Goal: Task Accomplishment & Management: Manage account settings

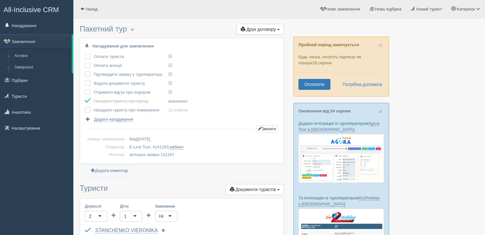
click at [85, 107] on label at bounding box center [85, 107] width 0 height 0
click at [0, 0] on input "checkbox" at bounding box center [0, 0] width 0 height 0
click at [85, 107] on label at bounding box center [85, 107] width 0 height 0
click at [0, 0] on input "checkbox" at bounding box center [0, 0] width 0 height 0
click at [85, 98] on label at bounding box center [85, 98] width 0 height 0
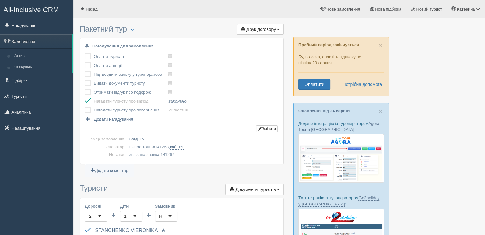
click at [0, 0] on input "checkbox" at bounding box center [0, 0] width 0 height 0
click at [35, 111] on link "Аналітика" at bounding box center [36, 112] width 73 height 14
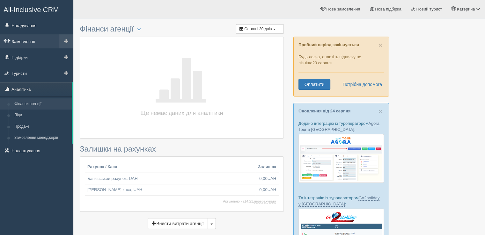
click at [28, 39] on link "Замовлення" at bounding box center [36, 41] width 73 height 14
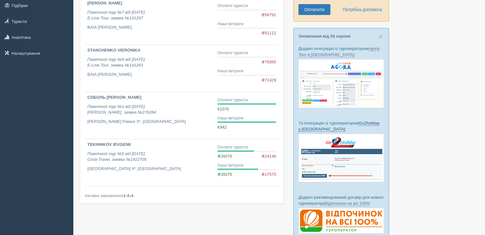
scroll to position [64, 0]
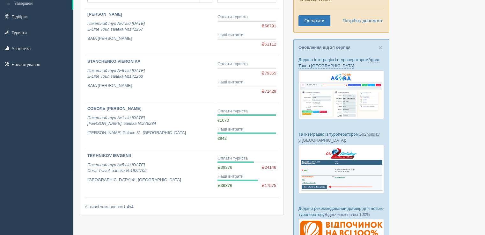
click at [329, 63] on link "Agora Tour в [GEOGRAPHIC_DATA]" at bounding box center [338, 62] width 81 height 11
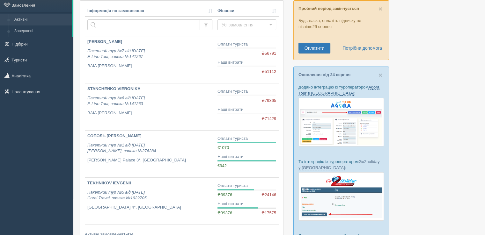
scroll to position [0, 0]
